Goal: Information Seeking & Learning: Learn about a topic

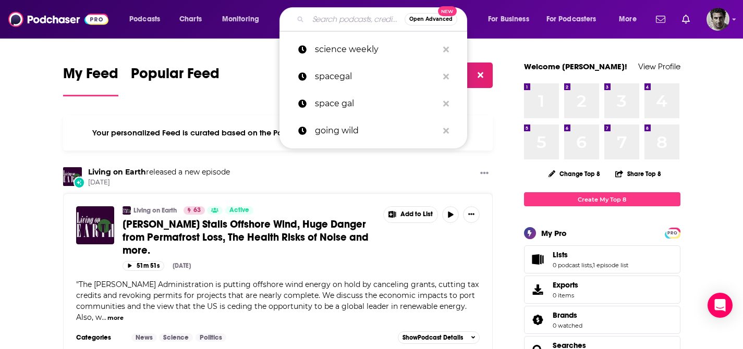
click at [335, 16] on input "Search podcasts, credits, & more..." at bounding box center [356, 19] width 96 height 17
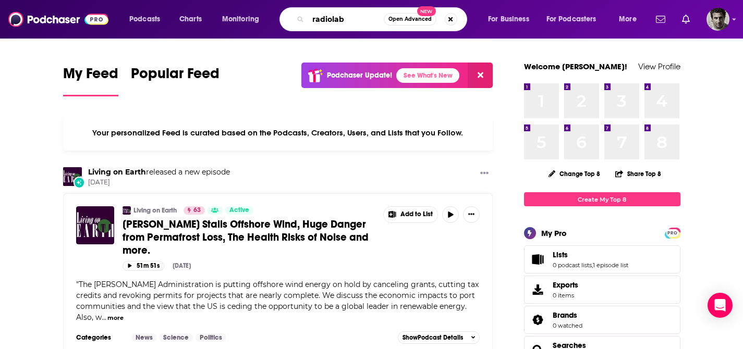
type input "radiolab"
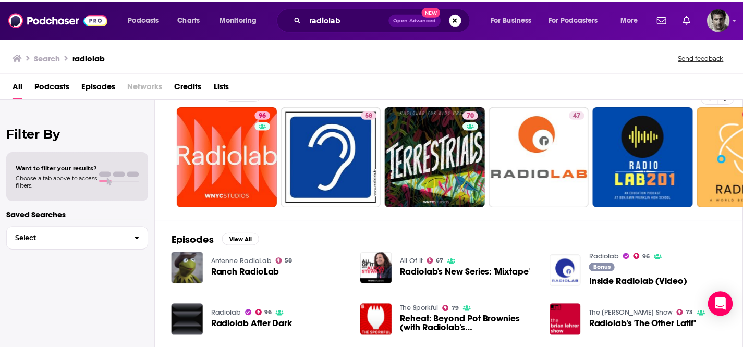
scroll to position [18, 0]
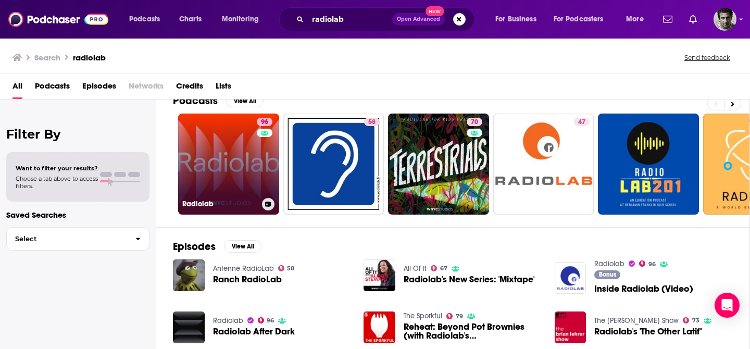
click at [237, 189] on link "96 Radiolab" at bounding box center [228, 164] width 101 height 101
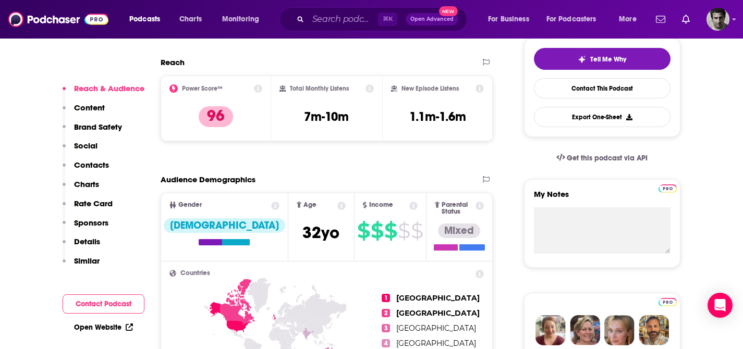
scroll to position [52, 0]
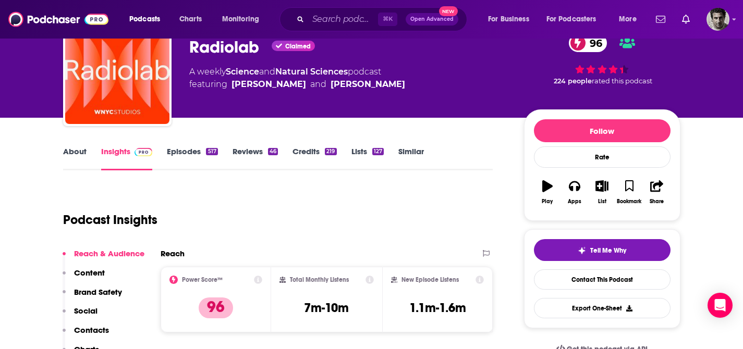
click at [186, 150] on link "Episodes 517" at bounding box center [192, 158] width 51 height 24
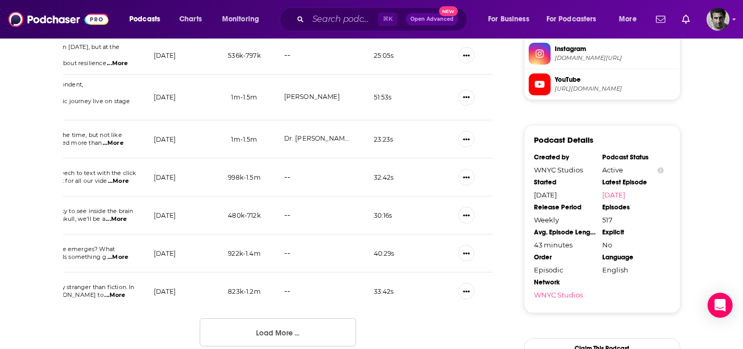
scroll to position [1009, 0]
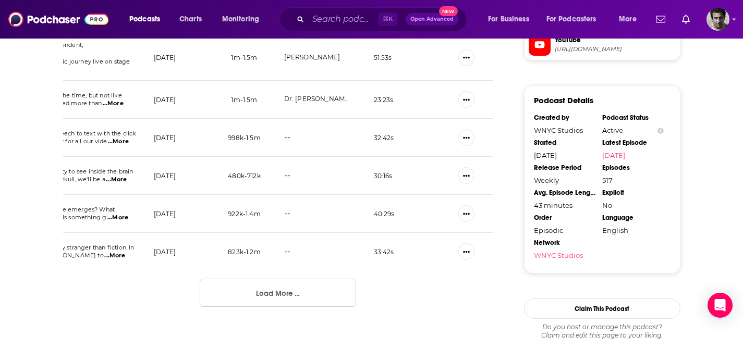
click at [275, 288] on button "Load More ..." at bounding box center [278, 293] width 156 height 28
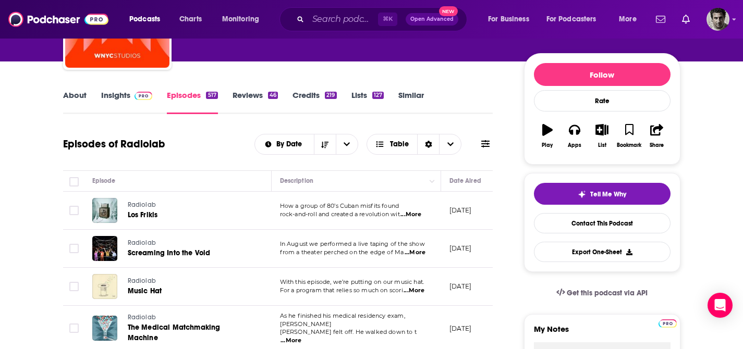
scroll to position [0, 0]
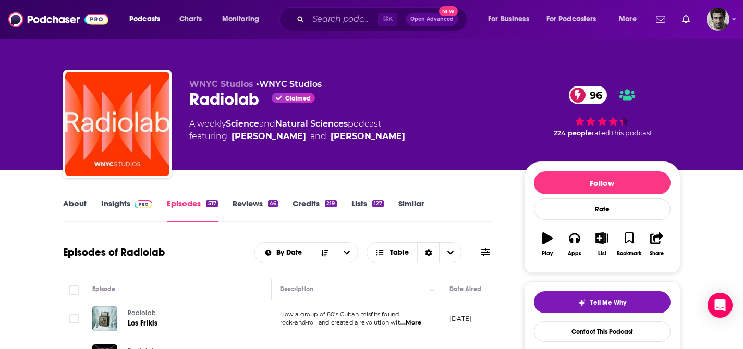
click at [491, 256] on button at bounding box center [485, 252] width 15 height 11
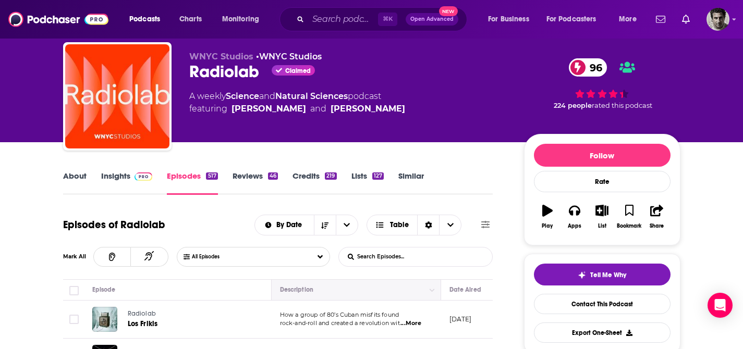
scroll to position [44, 0]
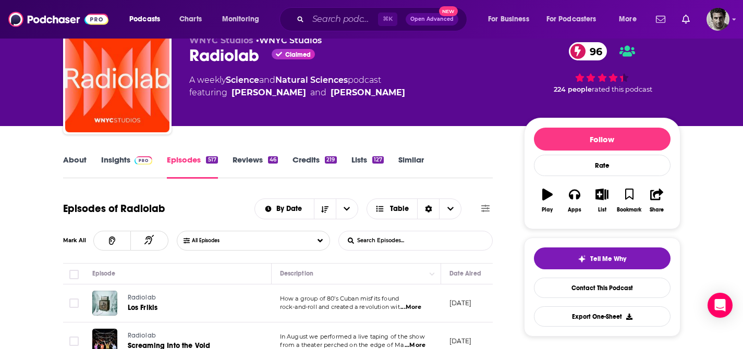
click at [380, 244] on input "List Search Input" at bounding box center [393, 240] width 109 height 19
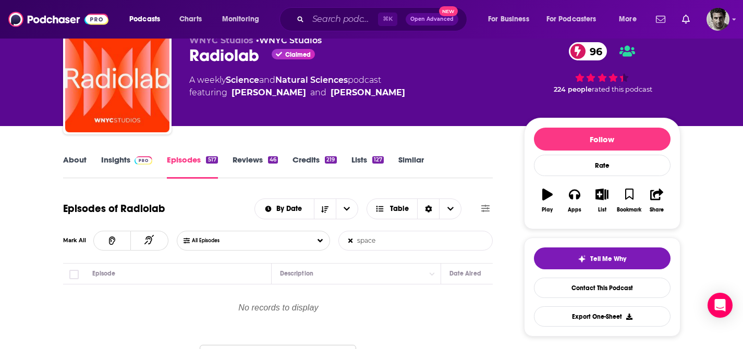
type input "space"
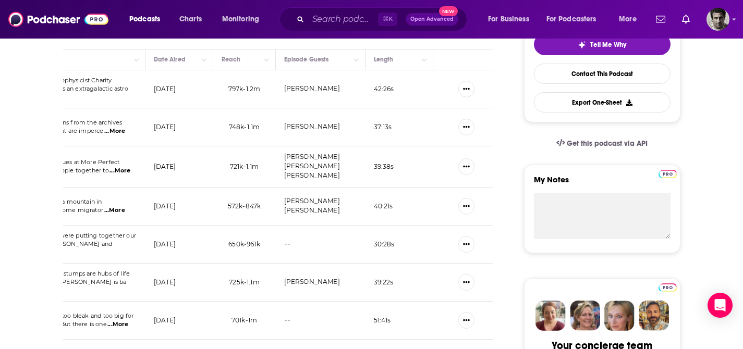
scroll to position [56, 0]
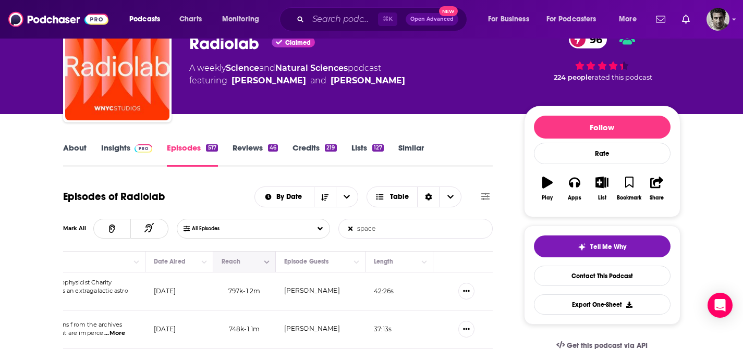
click at [271, 263] on button "Column Actions" at bounding box center [267, 262] width 13 height 13
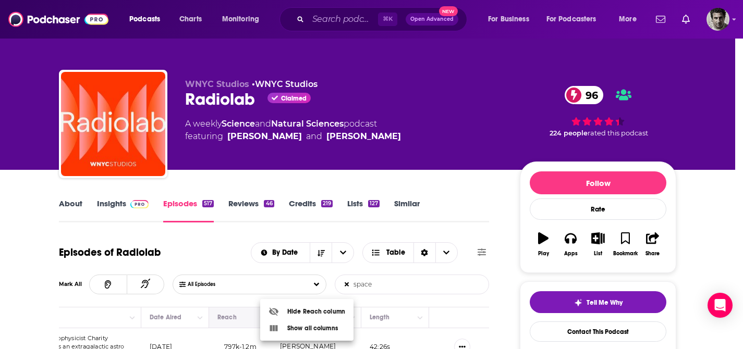
scroll to position [0, 0]
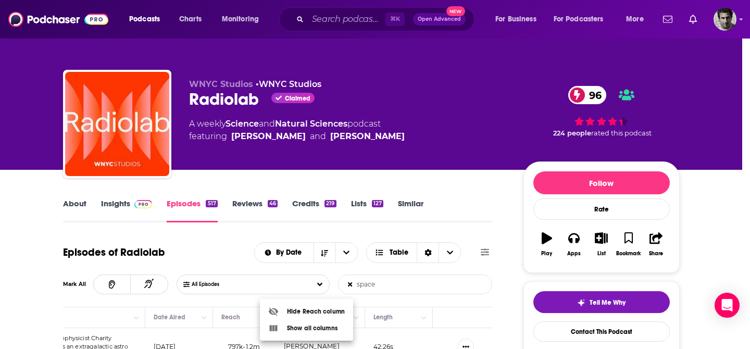
click at [246, 268] on div at bounding box center [375, 174] width 750 height 349
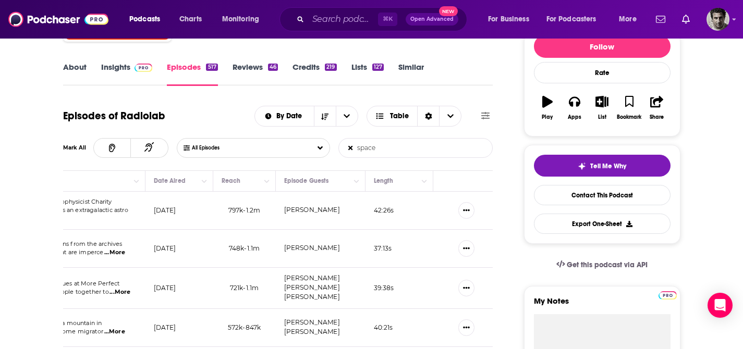
scroll to position [118, 0]
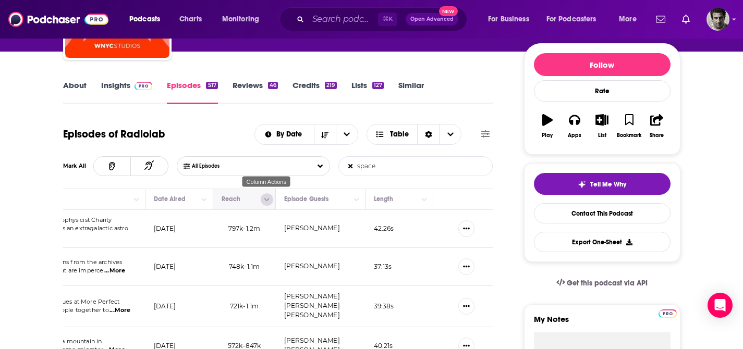
click at [265, 201] on icon "Column Actions" at bounding box center [266, 199] width 5 height 6
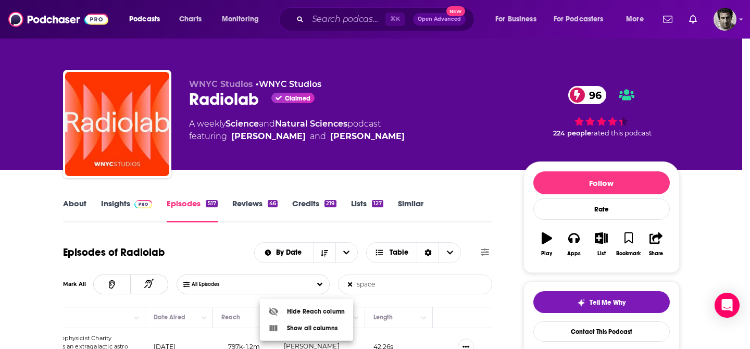
click at [374, 270] on div at bounding box center [375, 174] width 750 height 349
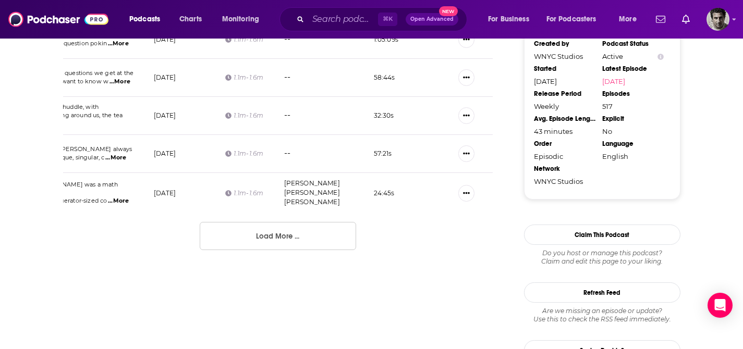
scroll to position [1106, 0]
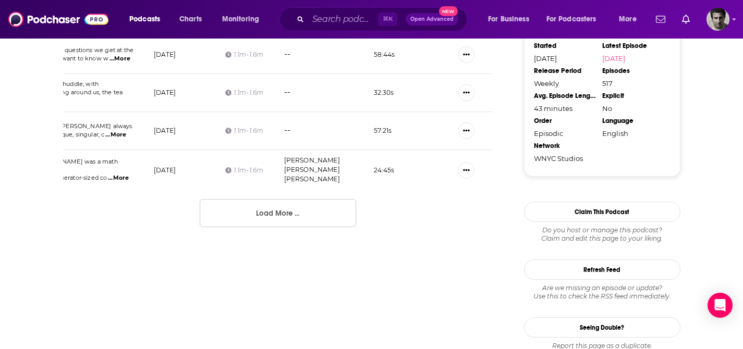
click at [314, 224] on button "Load More ..." at bounding box center [278, 213] width 156 height 28
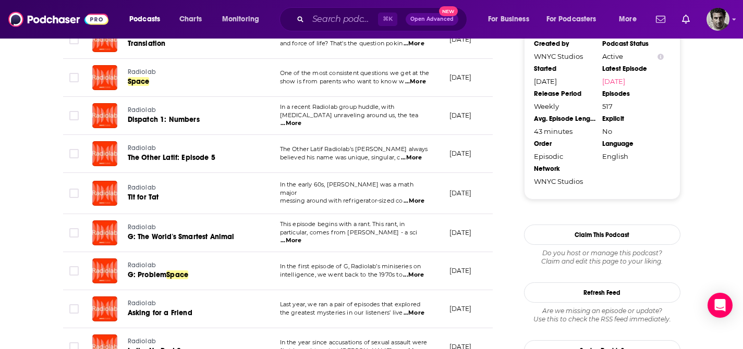
scroll to position [1037, 0]
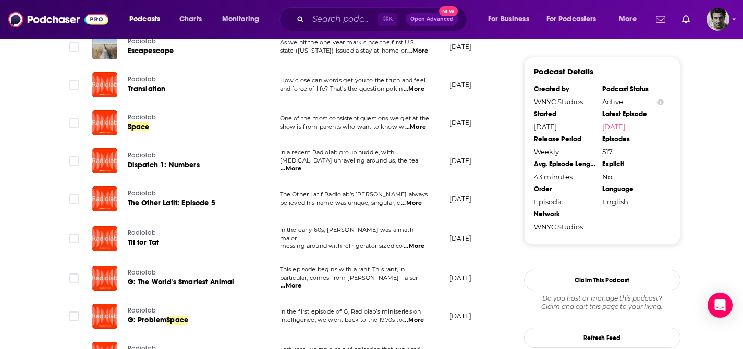
click at [730, 22] on div "Podcasts Charts Monitoring ⌘ K Open Advanced New For Business For Podcasters Mo…" at bounding box center [371, 19] width 743 height 39
click at [734, 20] on icon "Show profile menu" at bounding box center [734, 20] width 4 height 2
